Goal: Task Accomplishment & Management: Manage account settings

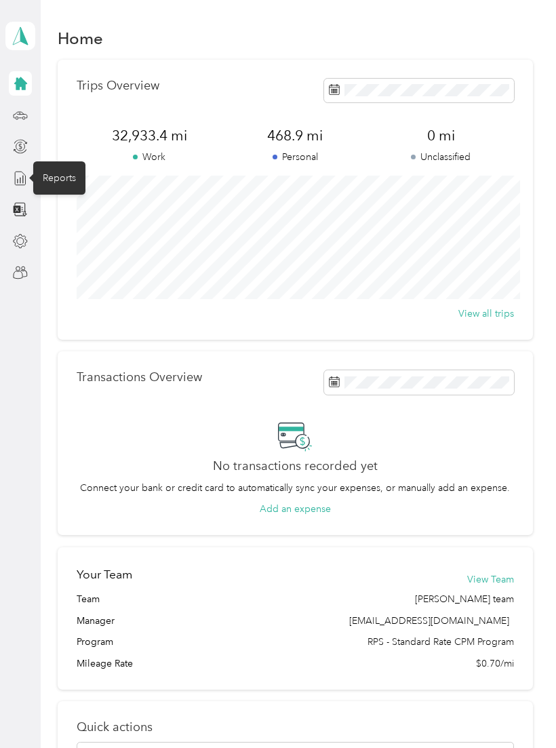
click at [20, 185] on icon at bounding box center [20, 178] width 15 height 15
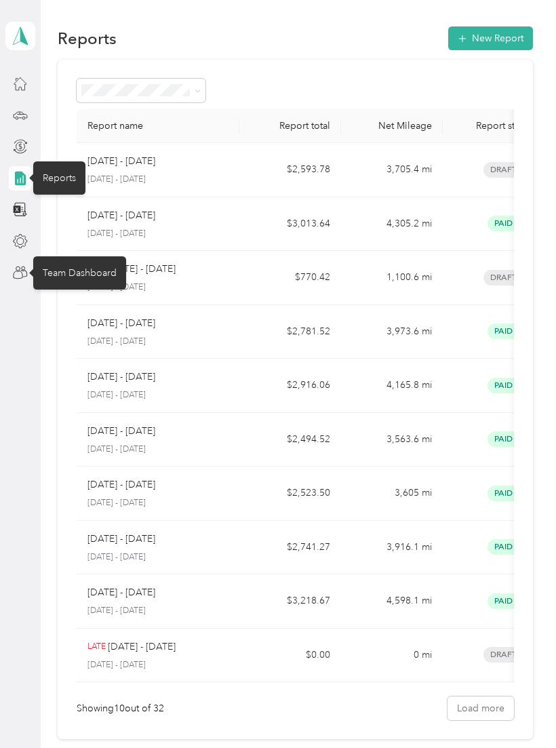
click at [27, 275] on icon at bounding box center [23, 273] width 7 height 7
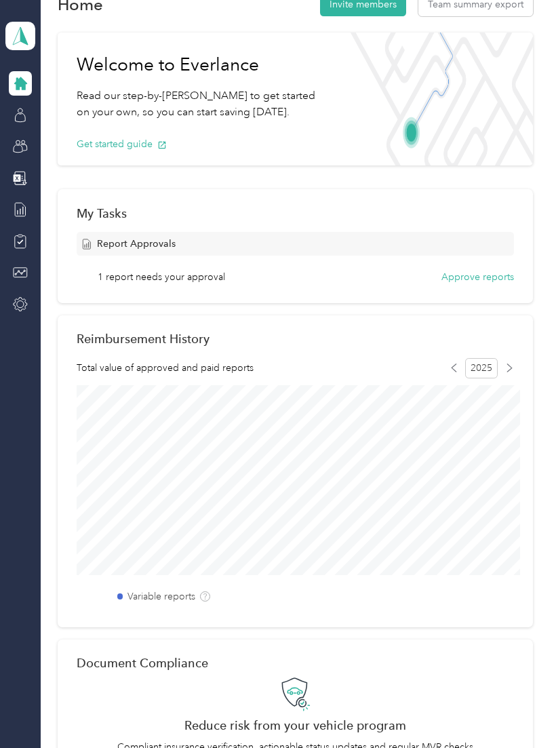
scroll to position [33, 0]
click at [501, 281] on button "Approve reports" at bounding box center [478, 278] width 73 height 14
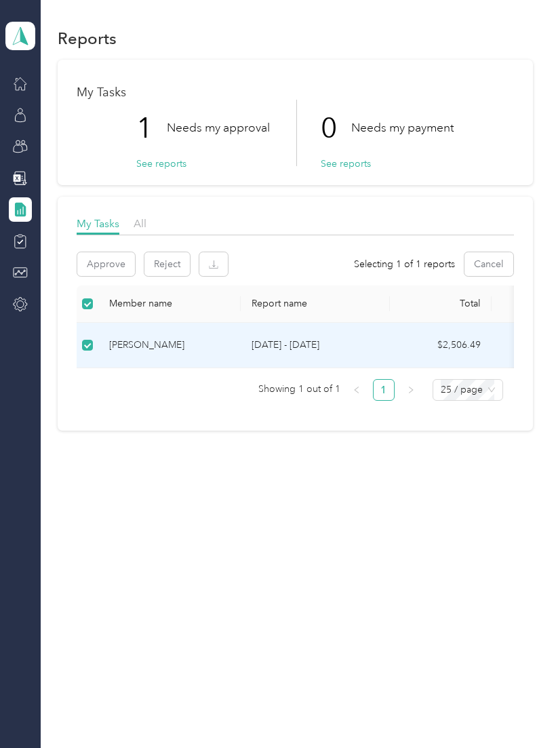
click at [473, 339] on td "$2,506.49" at bounding box center [441, 345] width 102 height 45
click at [162, 166] on button "See reports" at bounding box center [161, 164] width 50 height 14
click at [111, 263] on button "Approve" at bounding box center [106, 264] width 58 height 24
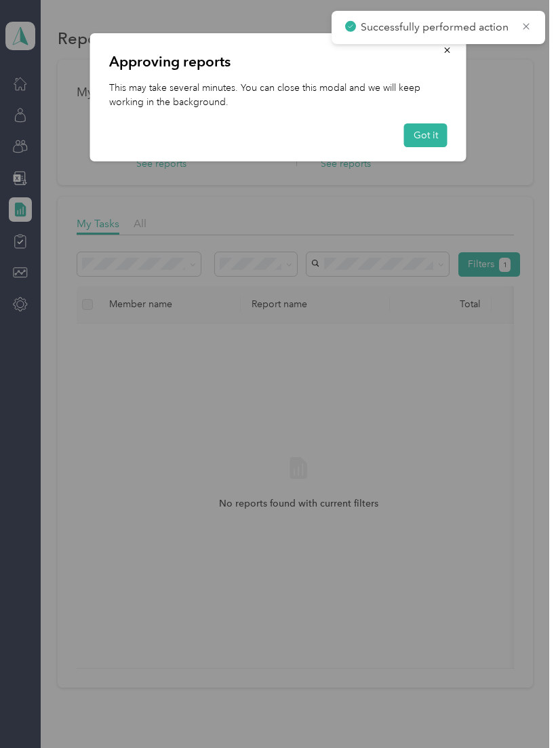
click at [432, 136] on button "Got it" at bounding box center [425, 135] width 43 height 24
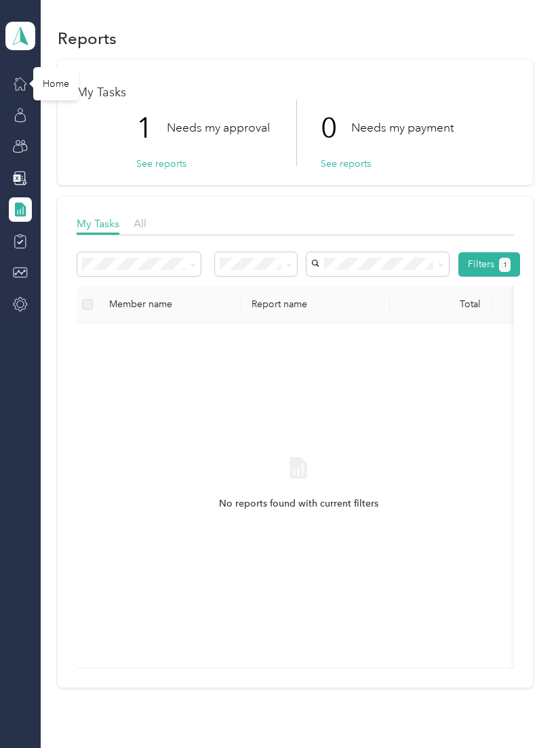
click at [25, 90] on icon at bounding box center [20, 84] width 12 height 12
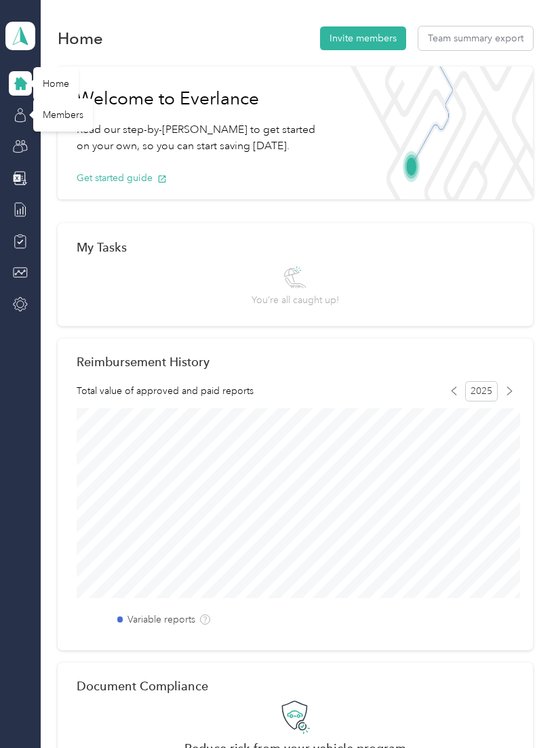
click at [22, 118] on icon at bounding box center [20, 115] width 15 height 15
